Goal: Information Seeking & Learning: Find specific page/section

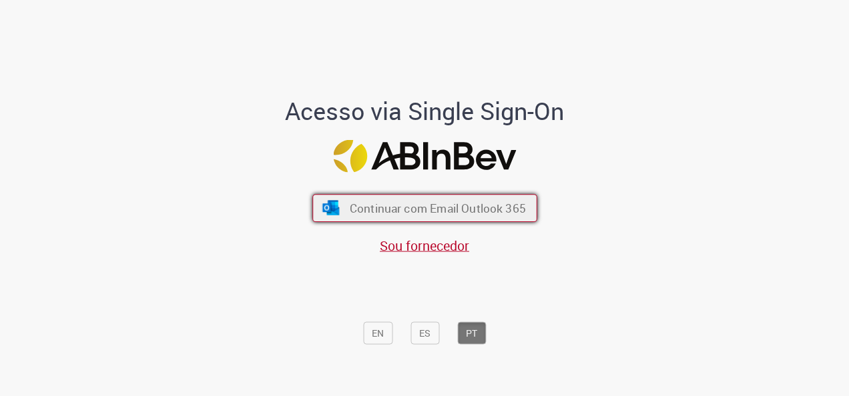
click at [355, 201] on span "Continuar com Email Outlook 365" at bounding box center [437, 208] width 176 height 15
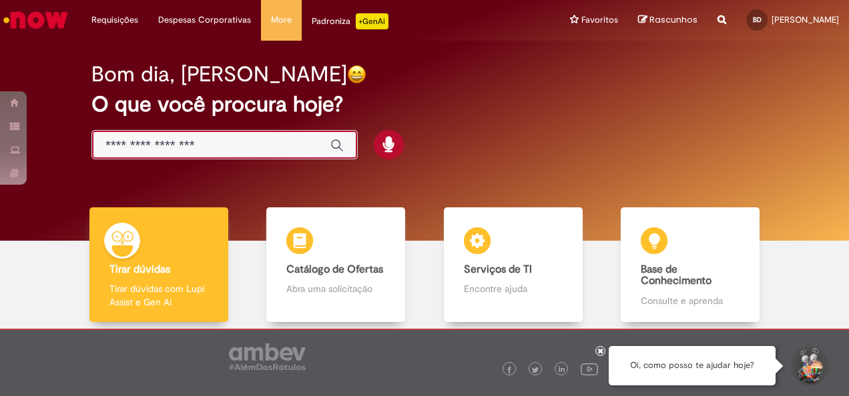
click at [228, 141] on input "Basta digitar aqui" at bounding box center [210, 145] width 211 height 15
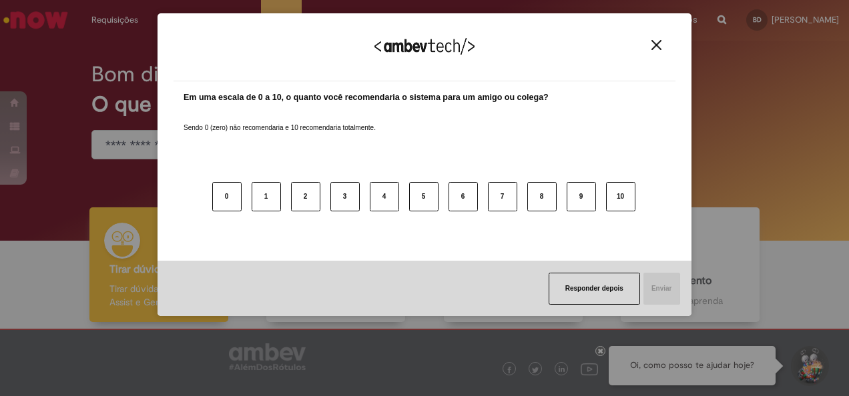
click at [652, 44] on img "Close" at bounding box center [656, 45] width 10 height 10
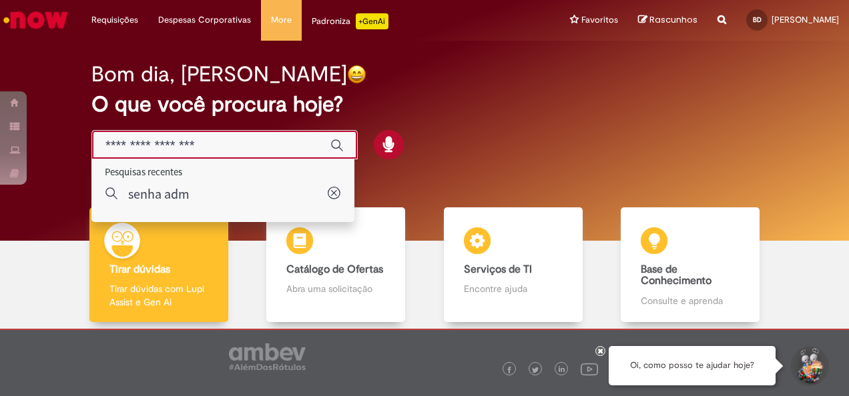
click at [225, 148] on input "Basta digitar aqui" at bounding box center [210, 145] width 211 height 15
type input "*********"
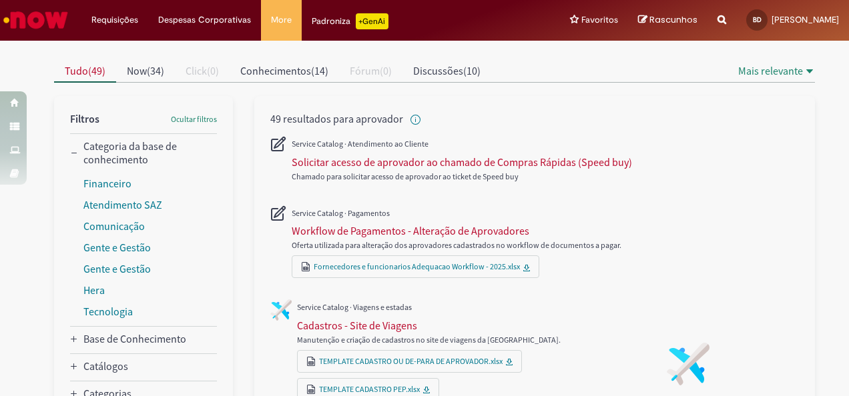
scroll to position [112, 0]
